Goal: Task Accomplishment & Management: Manage account settings

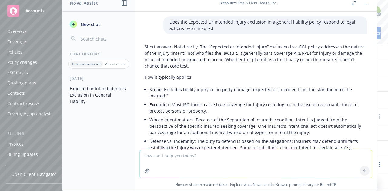
scroll to position [1179, 0]
